Goal: Understand process/instructions

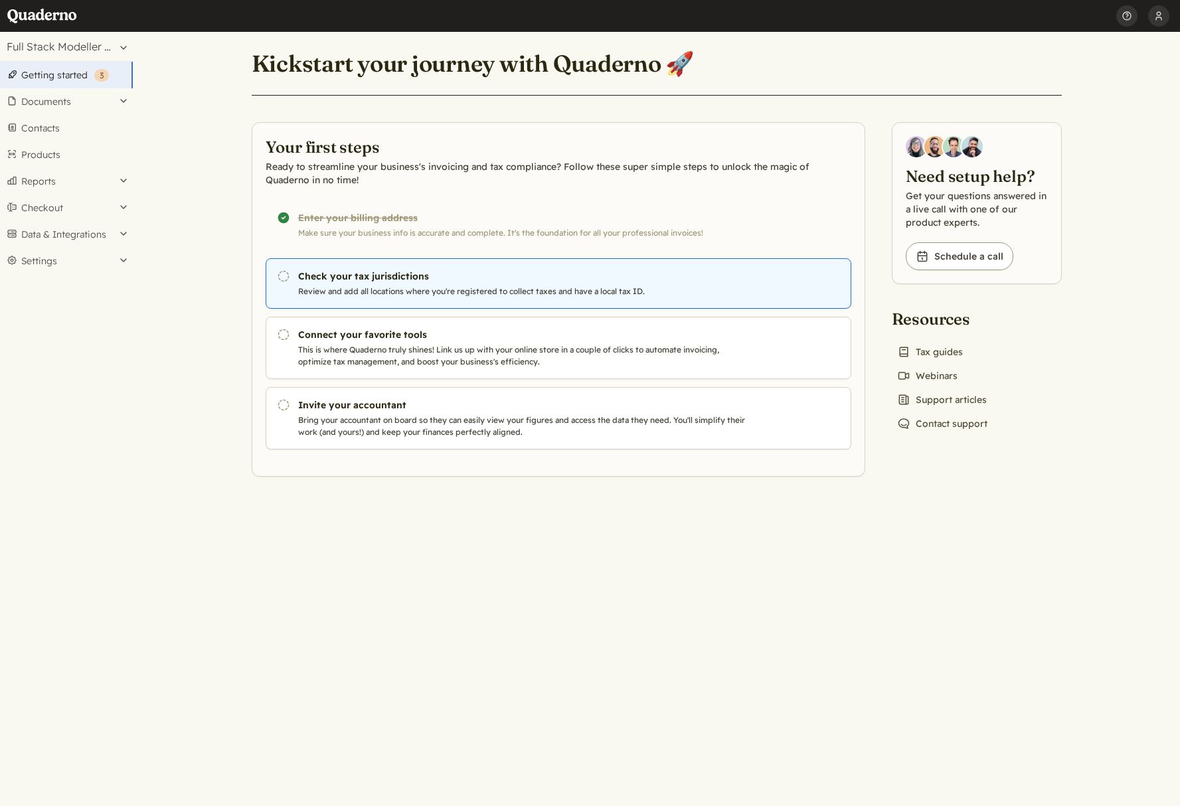
click at [392, 273] on h3 "Check your tax jurisdictions" at bounding box center [524, 276] width 453 height 13
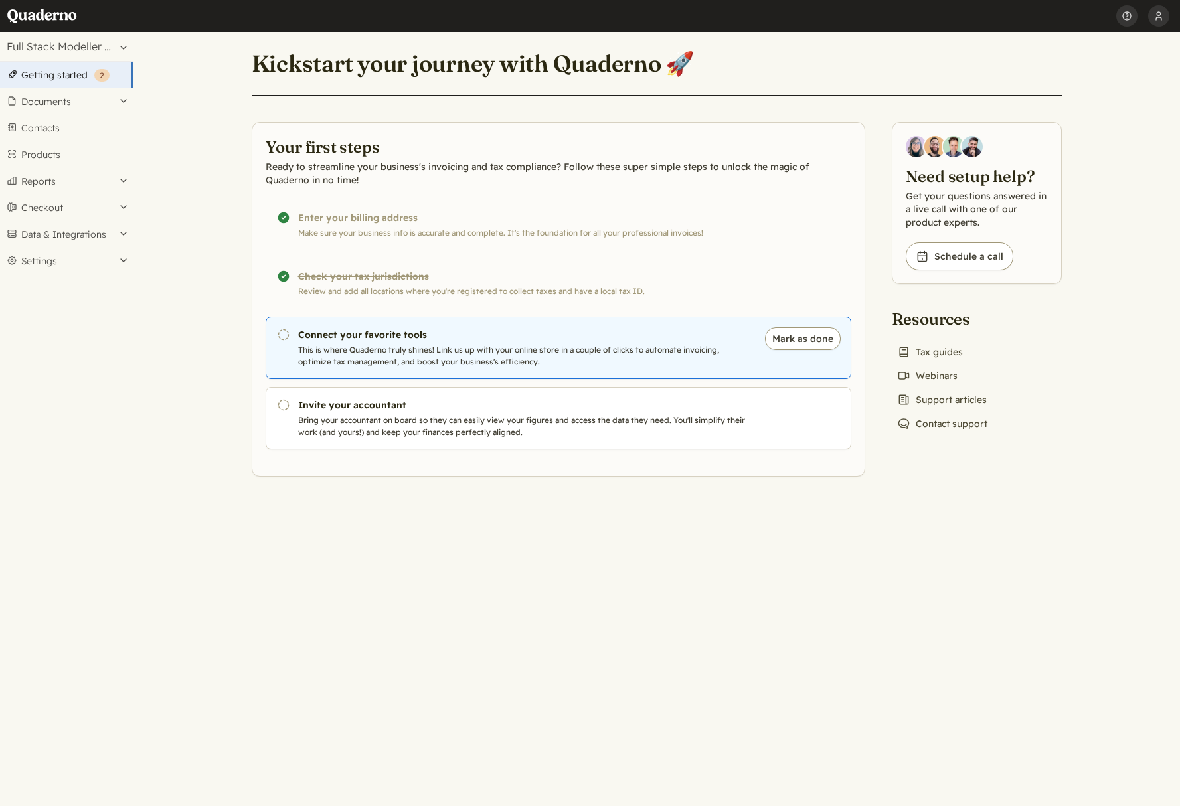
click at [379, 351] on p "This is where Quaderno truly shines! Link us up with your online store in a cou…" at bounding box center [524, 356] width 453 height 24
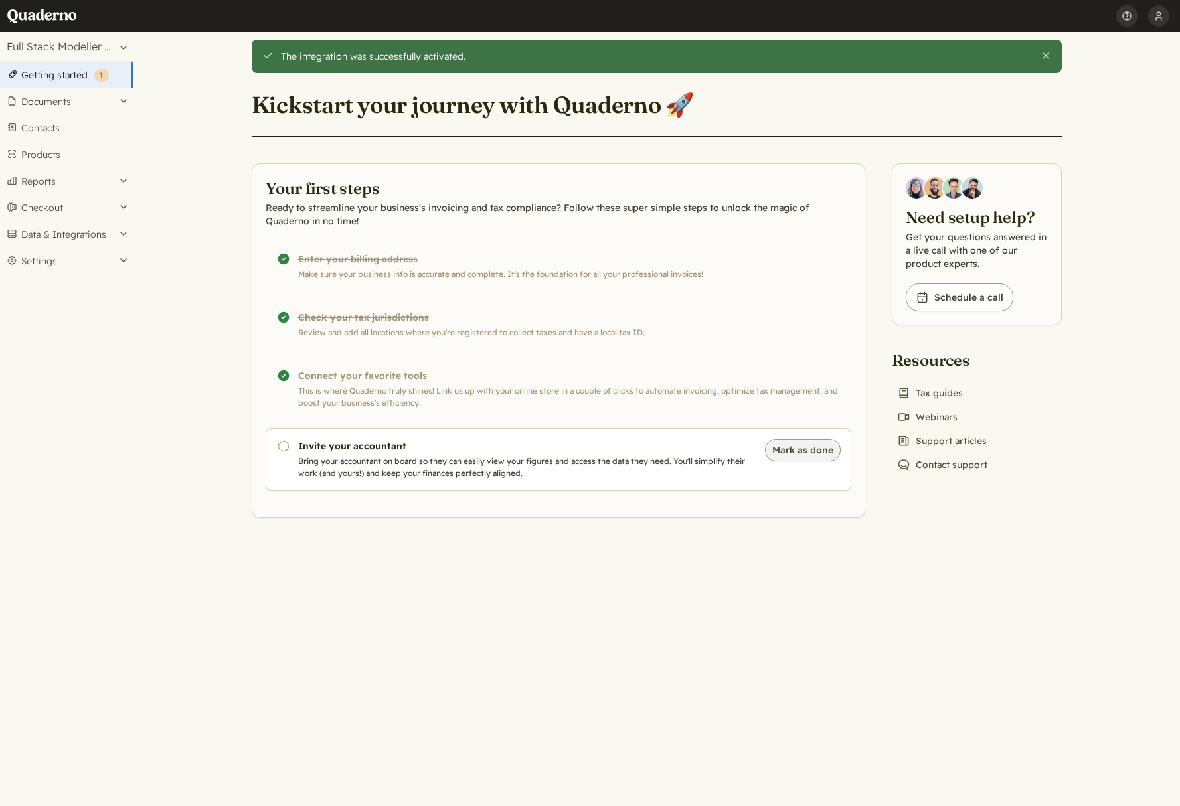
click at [820, 451] on button "Mark as done" at bounding box center [803, 450] width 76 height 23
